Goal: Information Seeking & Learning: Find specific fact

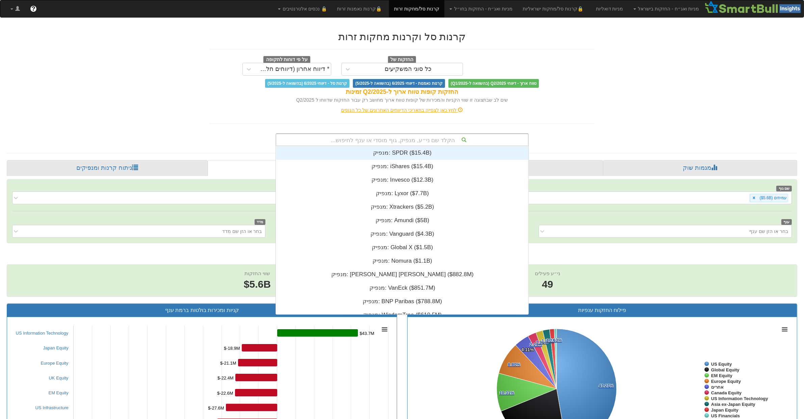
click at [392, 142] on div "הקלד שם ני״ע, מנפיק, גוף מוסדי או ענף לחיפוש..." at bounding box center [402, 139] width 252 height 11
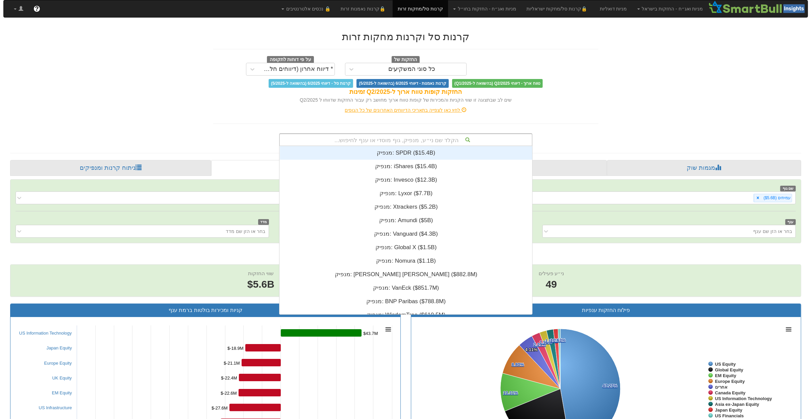
scroll to position [168, 0]
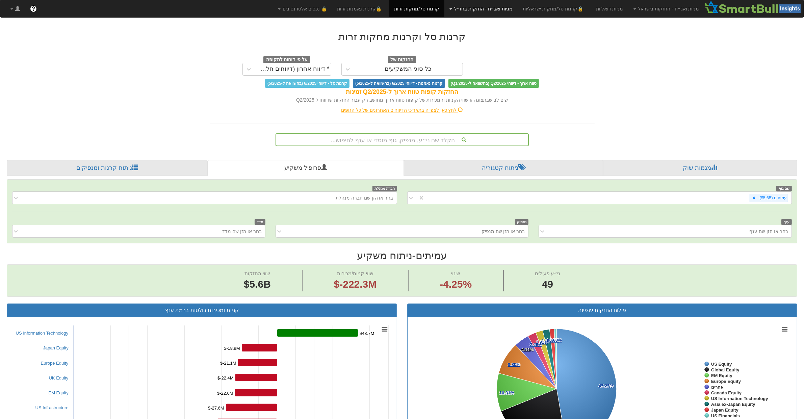
click at [518, 7] on link "מניות ואג״ח - החזקות בחו״ל" at bounding box center [481, 8] width 73 height 17
click at [518, 22] on link "מניות" at bounding box center [490, 23] width 53 height 9
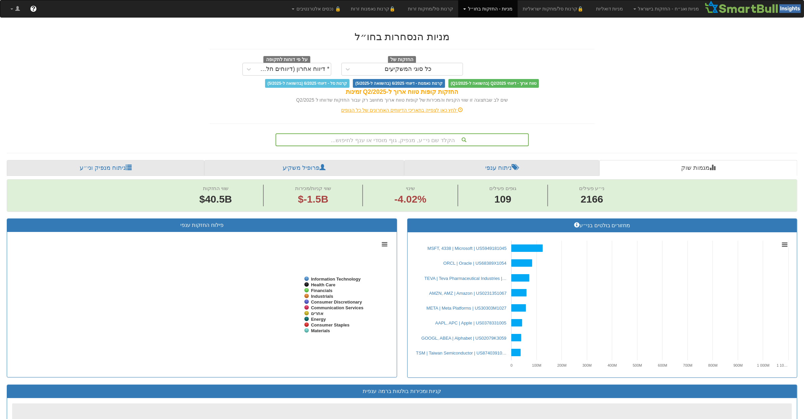
click at [409, 137] on div "הקלד שם ני״ע, מנפיק, גוף מוסדי או ענף לחיפוש..." at bounding box center [402, 139] width 252 height 11
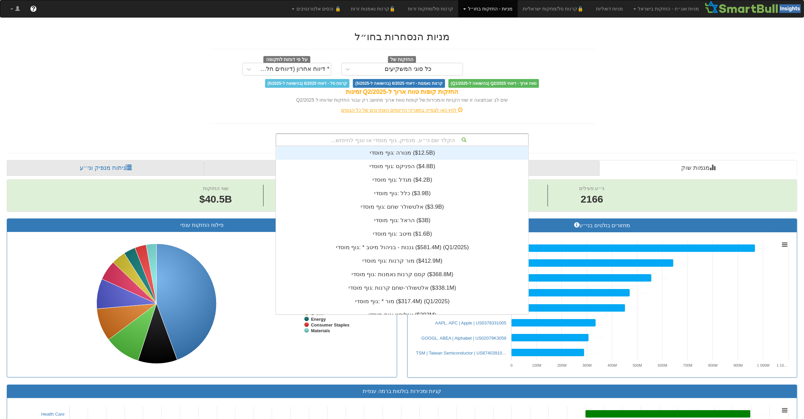
scroll to position [0, 4828]
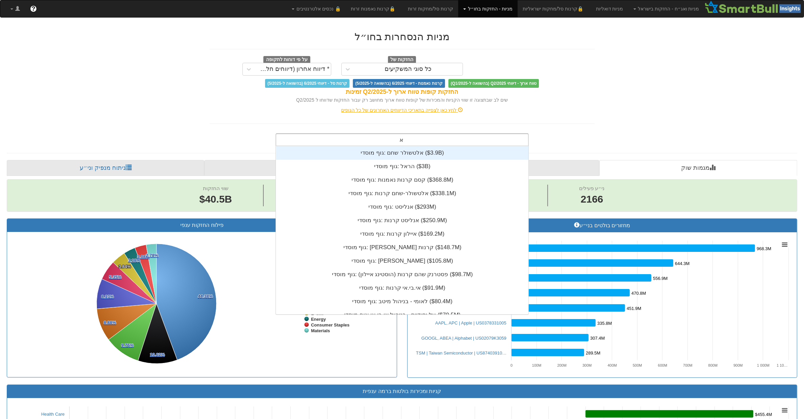
type input "אל"
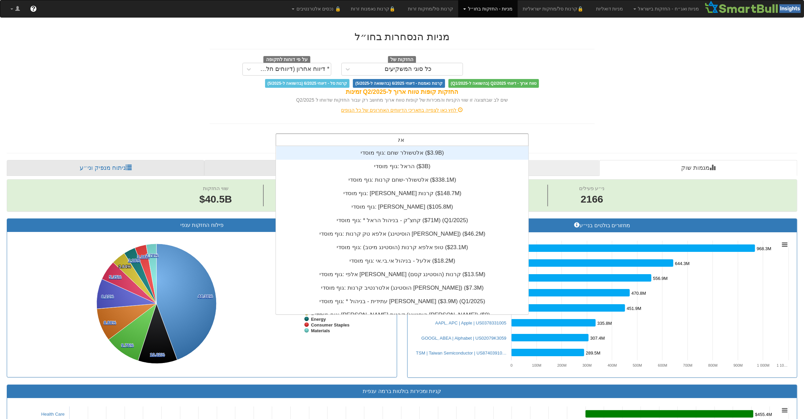
drag, startPoint x: 414, startPoint y: 154, endPoint x: 418, endPoint y: 160, distance: 7.9
click at [414, 154] on div "גוף מוסדי: ‎אלטשולר שחם ‎($3.9B)‏" at bounding box center [402, 153] width 252 height 14
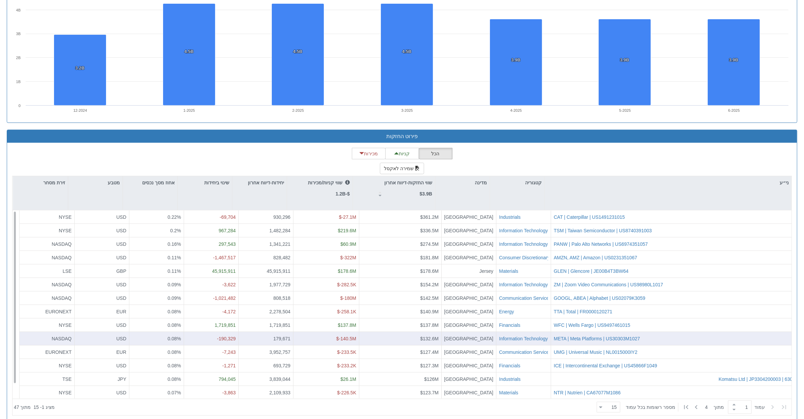
scroll to position [507, 0]
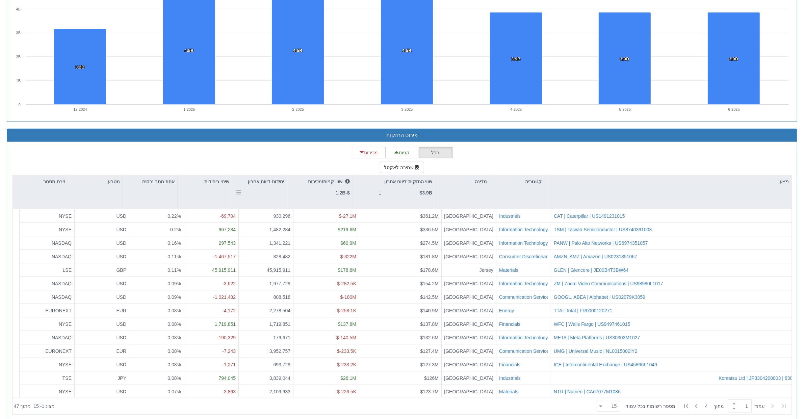
click at [271, 195] on div "יחידות-דיווח אחרון" at bounding box center [259, 192] width 54 height 34
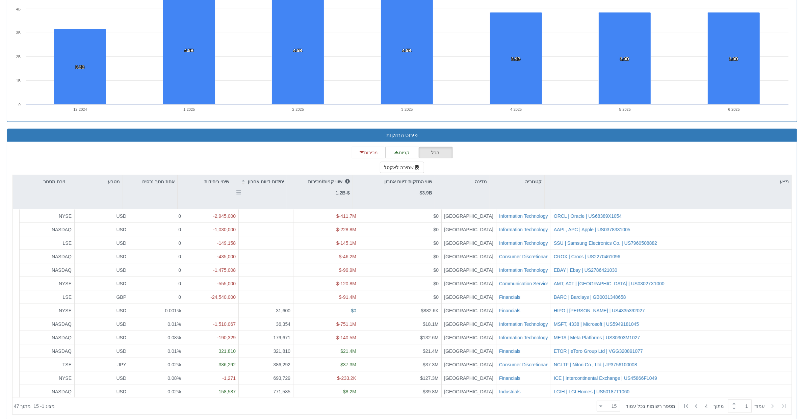
click at [271, 195] on div "יחידות-דיווח אחרון" at bounding box center [259, 192] width 54 height 34
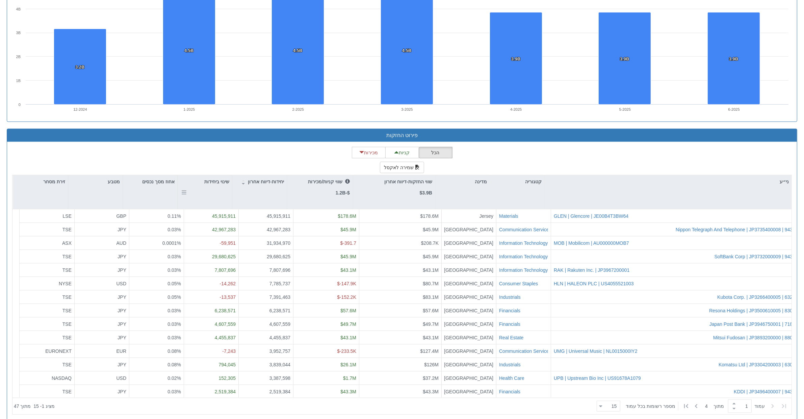
click at [215, 197] on div "שינוי ביחידות" at bounding box center [205, 192] width 54 height 34
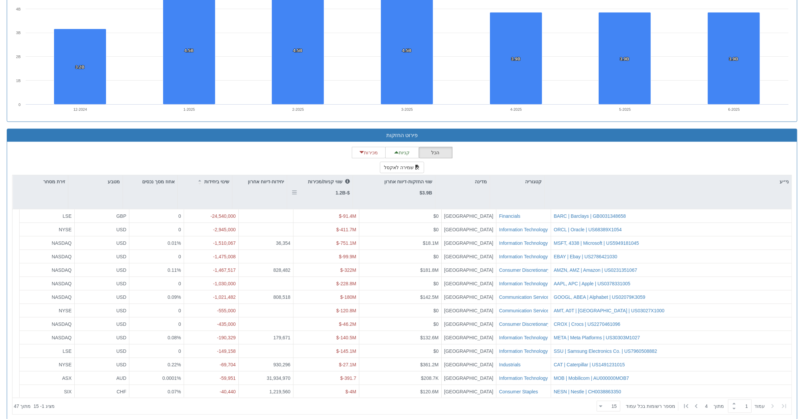
click at [326, 197] on div "שווי קניות/מכירות $-1.2B" at bounding box center [329, 187] width 42 height 19
click at [411, 202] on div "שווי החזקות-דיווח אחרון $3.9B" at bounding box center [394, 192] width 82 height 34
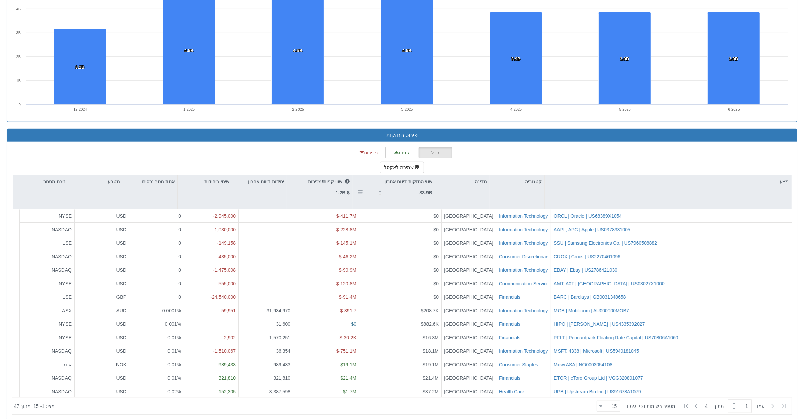
click at [395, 194] on div "שווי החזקות-דיווח אחרון $3.9B" at bounding box center [409, 187] width 48 height 19
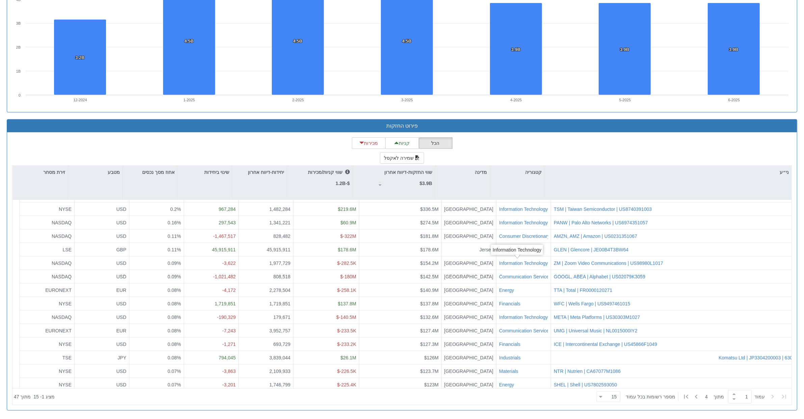
scroll to position [0, 0]
